Goal: Entertainment & Leisure: Consume media (video, audio)

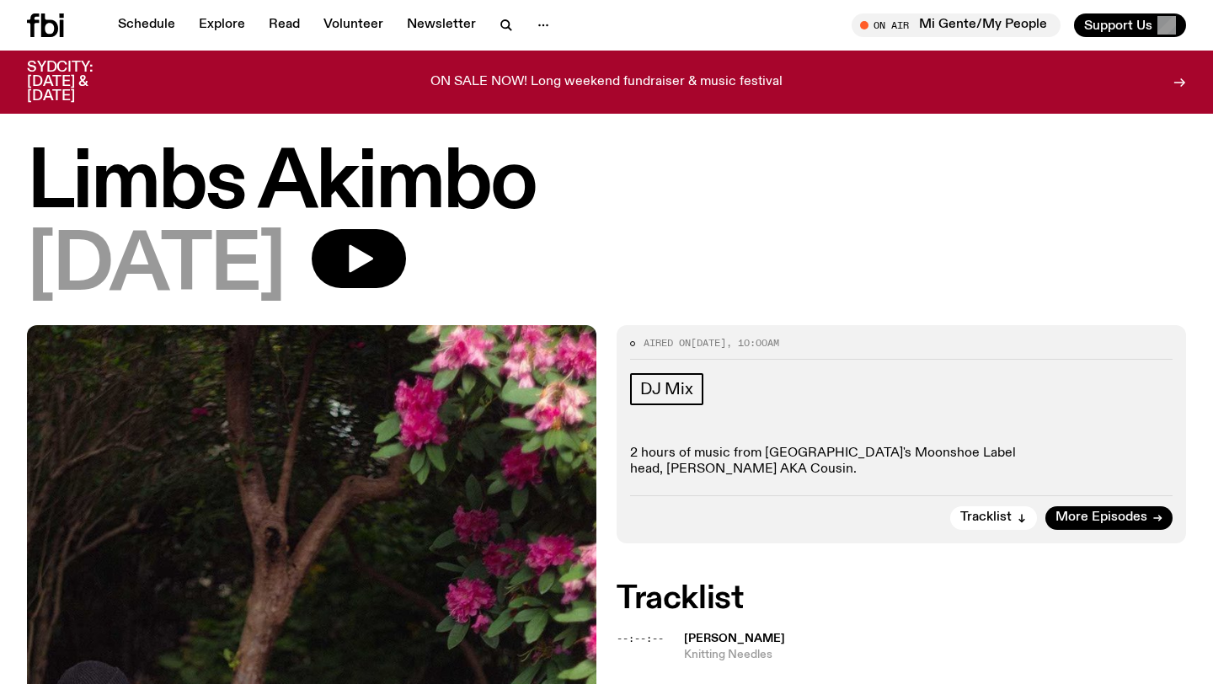
scroll to position [459, 0]
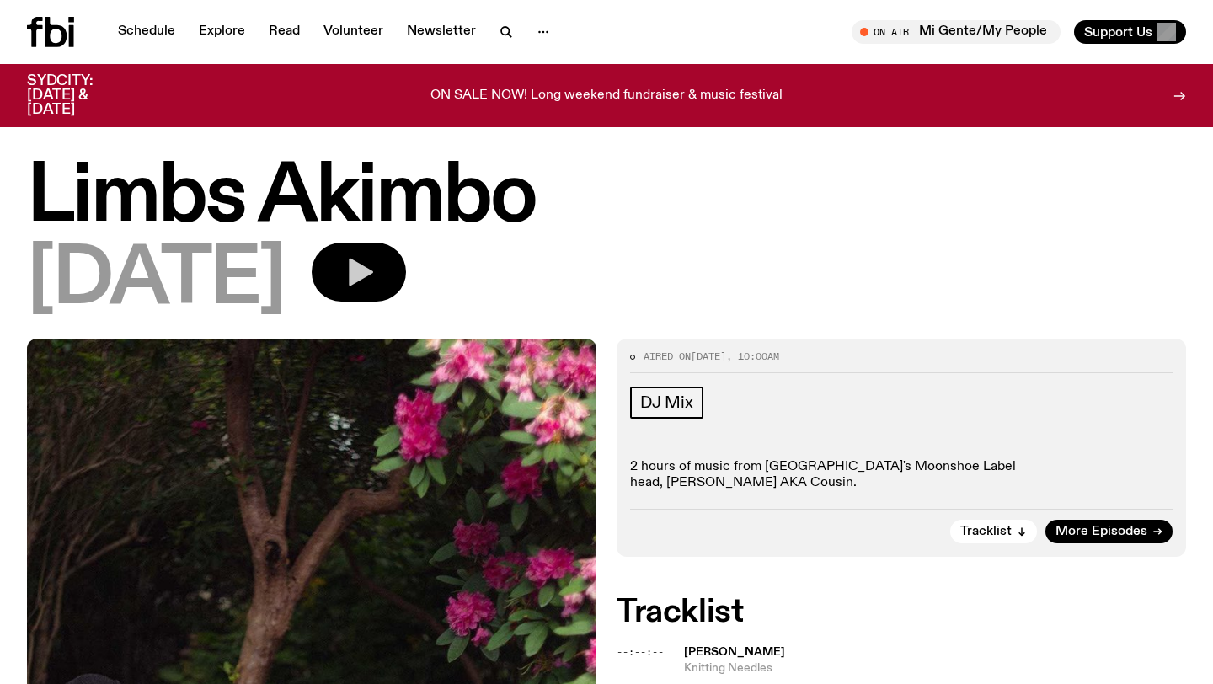
click at [406, 271] on button "button" at bounding box center [359, 272] width 94 height 59
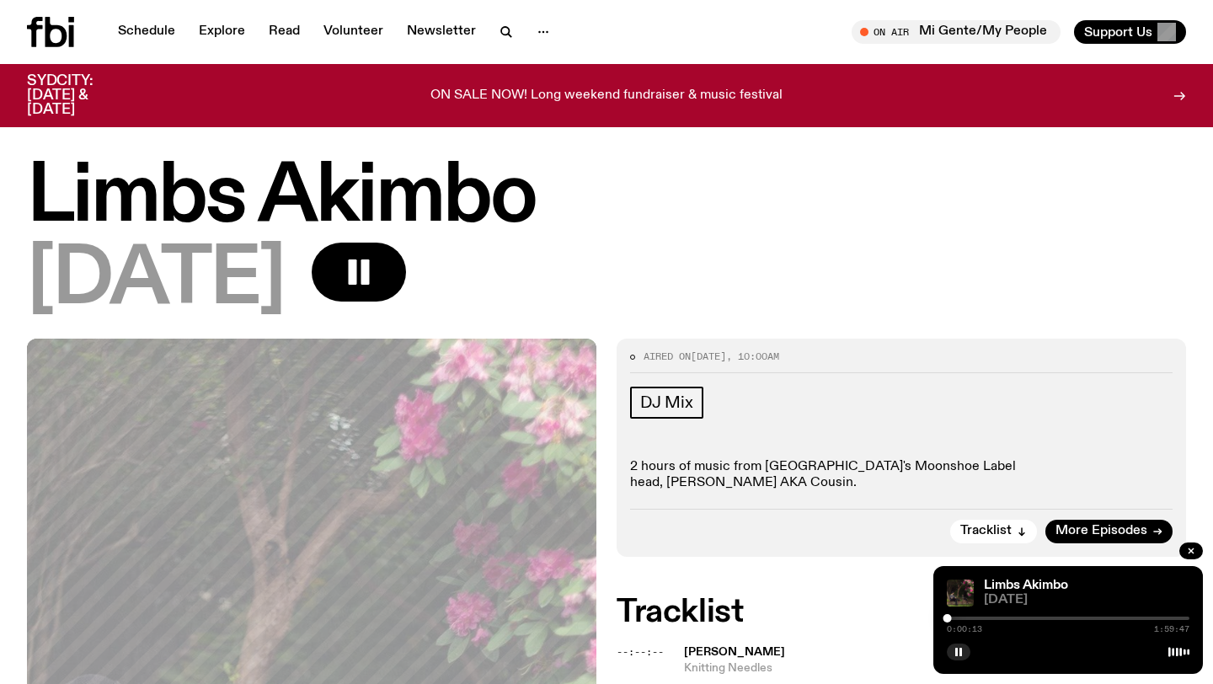
click at [1136, 619] on div at bounding box center [1068, 618] width 243 height 3
click at [1138, 619] on div at bounding box center [1138, 618] width 8 height 8
click at [1142, 618] on div at bounding box center [1068, 618] width 243 height 3
click at [1145, 615] on div at bounding box center [1145, 618] width 8 height 8
click at [1152, 618] on div at bounding box center [1068, 618] width 243 height 3
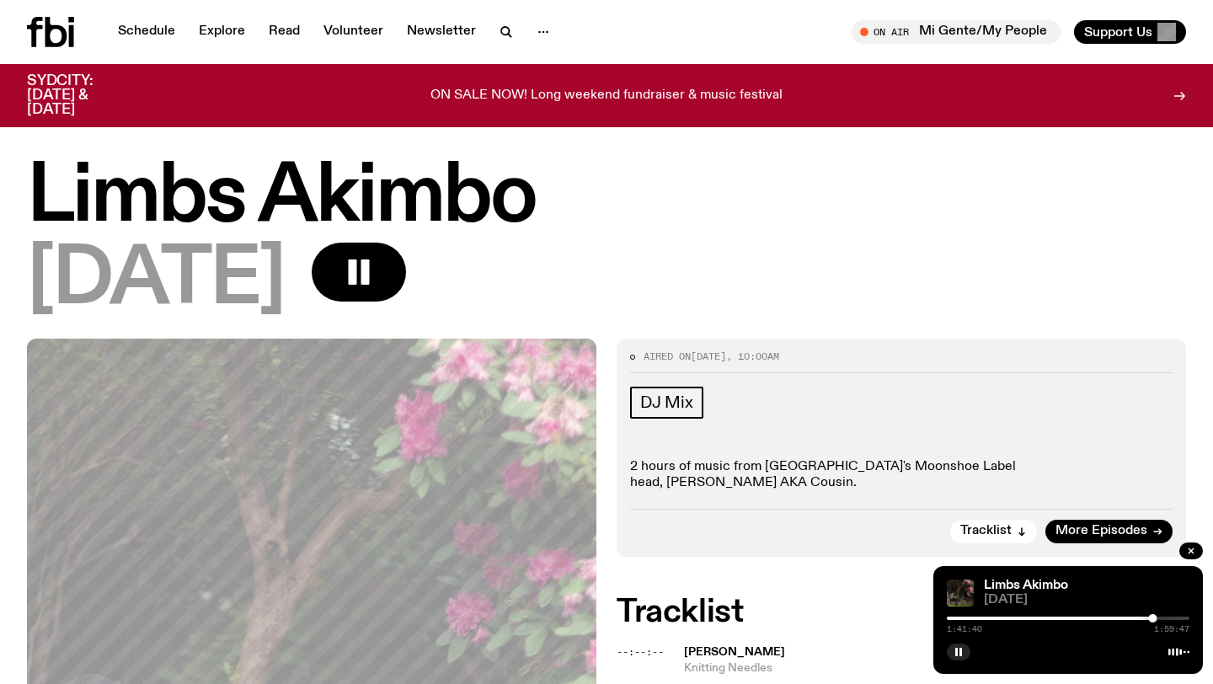
click at [1148, 618] on div at bounding box center [1152, 618] width 8 height 8
click at [1158, 618] on div at bounding box center [1068, 618] width 243 height 3
click at [1162, 618] on div at bounding box center [1158, 618] width 8 height 8
click at [1164, 618] on div at bounding box center [1164, 618] width 8 height 8
click at [1167, 618] on div at bounding box center [1167, 618] width 8 height 8
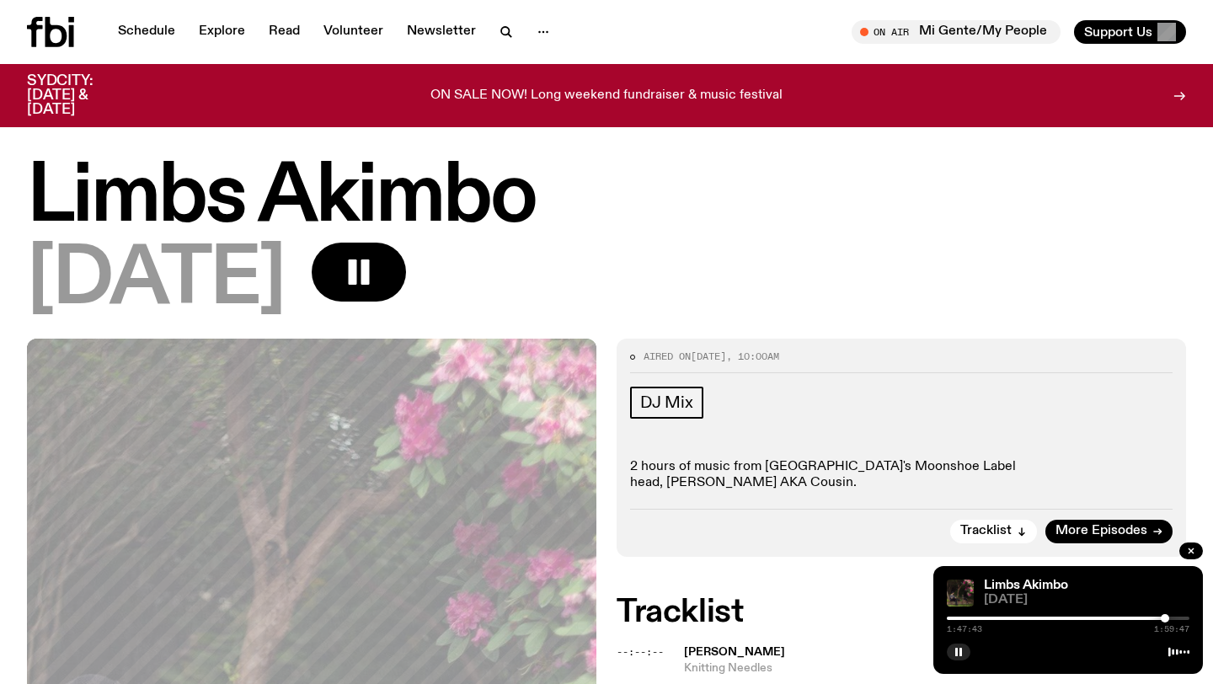
click at [1165, 621] on div at bounding box center [1165, 618] width 8 height 8
click at [1170, 618] on div at bounding box center [1068, 618] width 243 height 3
click at [1174, 617] on div at bounding box center [1068, 618] width 243 height 3
click at [1180, 617] on div at bounding box center [1068, 618] width 243 height 3
click at [1184, 620] on div at bounding box center [1182, 618] width 8 height 8
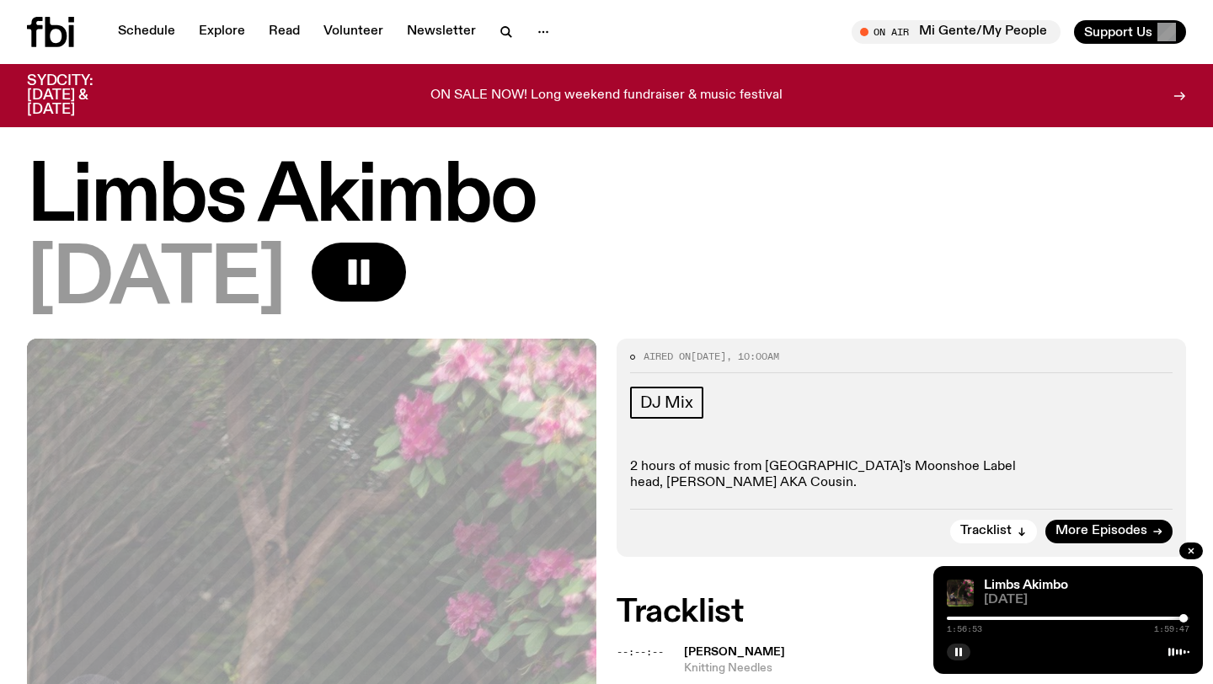
click at [1185, 618] on div at bounding box center [1183, 618] width 8 height 8
click at [1187, 618] on div at bounding box center [1187, 618] width 8 height 8
click at [1190, 618] on div at bounding box center [1187, 618] width 8 height 8
